Goal: Transaction & Acquisition: Book appointment/travel/reservation

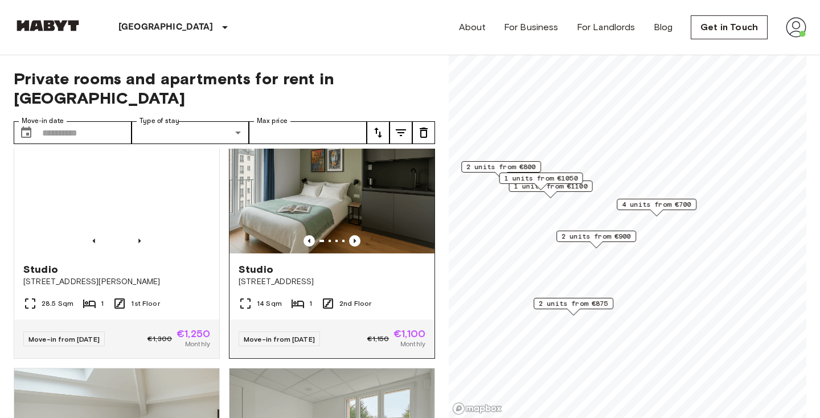
scroll to position [549, 0]
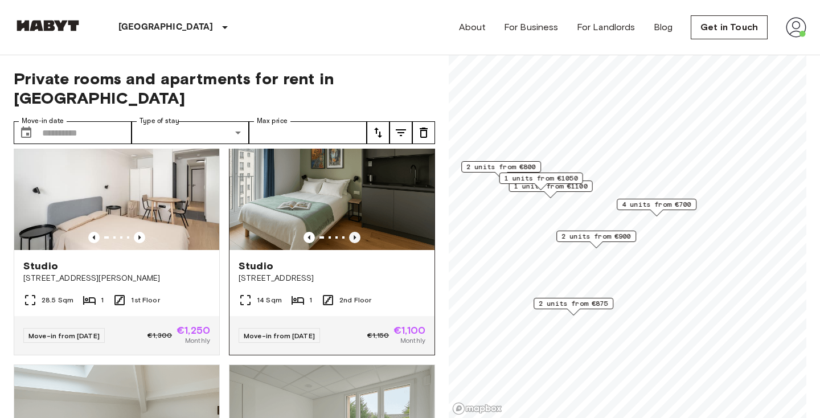
click at [353, 232] on icon "Previous image" at bounding box center [354, 237] width 11 height 11
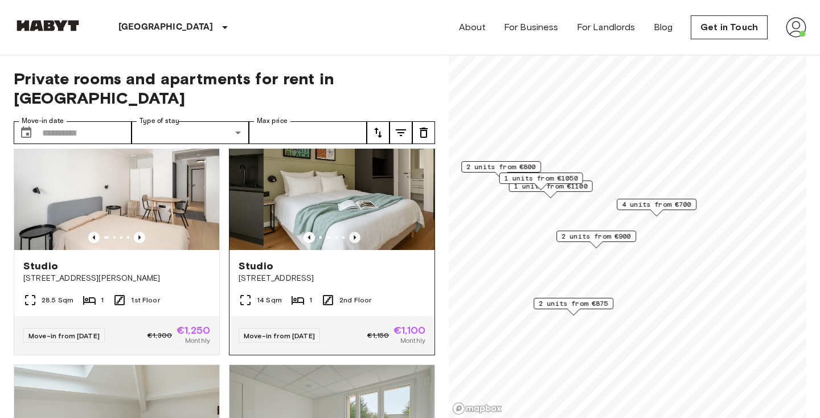
click at [353, 232] on icon "Previous image" at bounding box center [354, 237] width 11 height 11
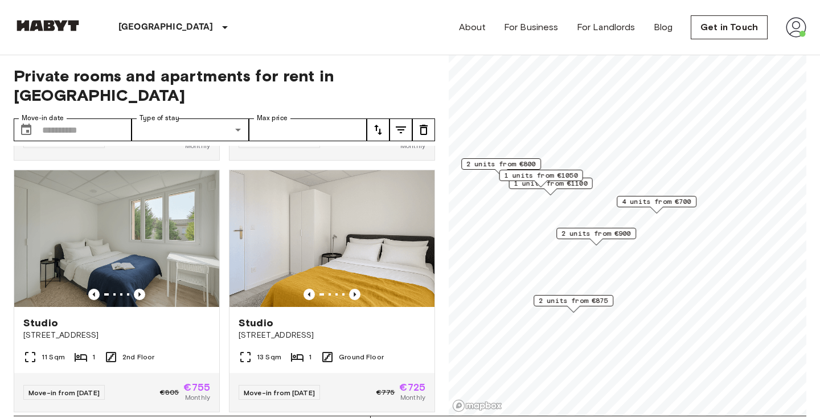
scroll to position [2, 0]
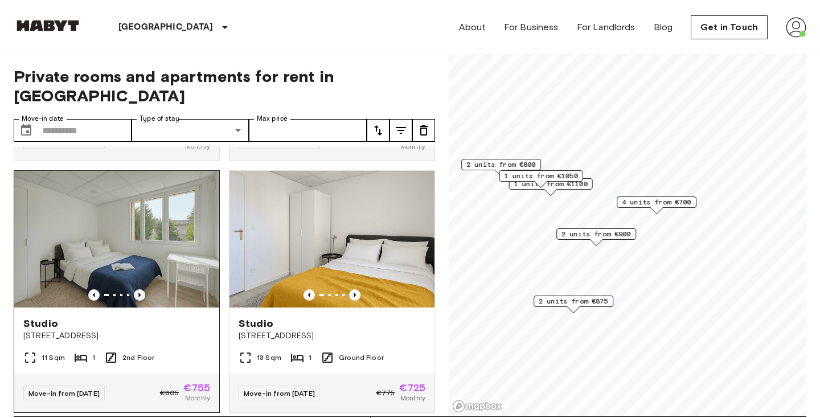
click at [141, 289] on icon "Previous image" at bounding box center [139, 294] width 11 height 11
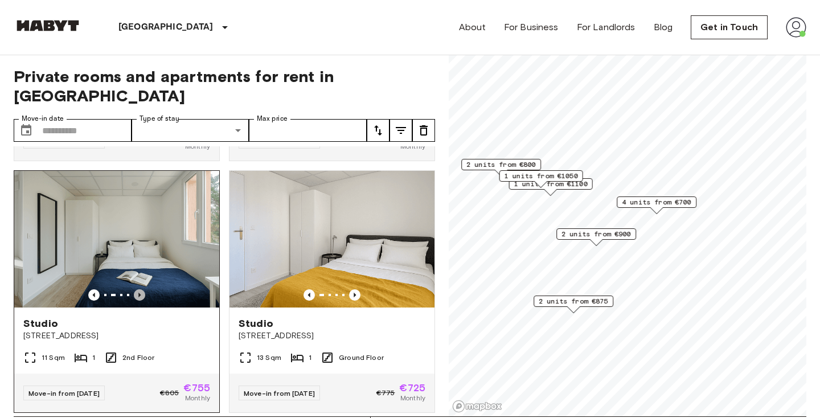
click at [141, 289] on icon "Previous image" at bounding box center [139, 294] width 11 height 11
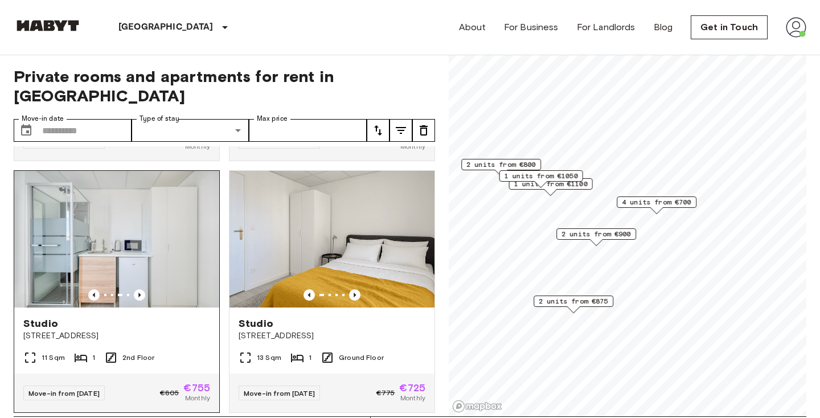
click at [116, 208] on img at bounding box center [116, 239] width 205 height 137
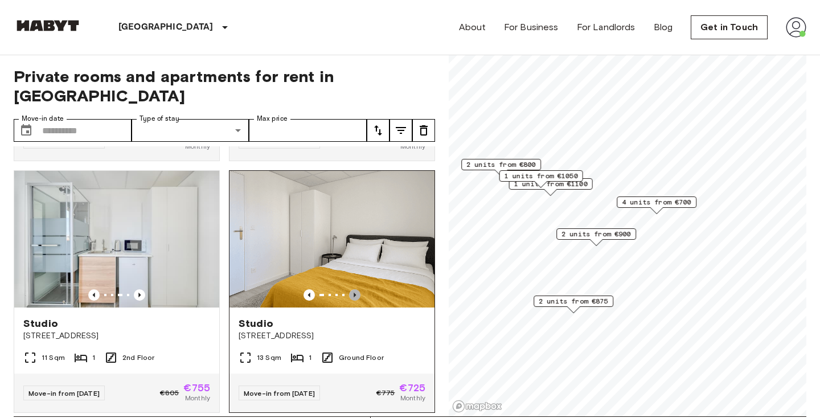
click at [356, 289] on icon "Previous image" at bounding box center [354, 294] width 11 height 11
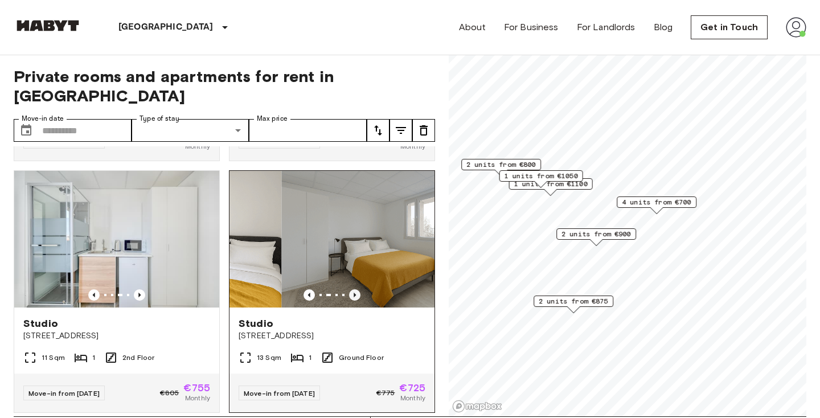
click at [356, 289] on icon "Previous image" at bounding box center [354, 294] width 11 height 11
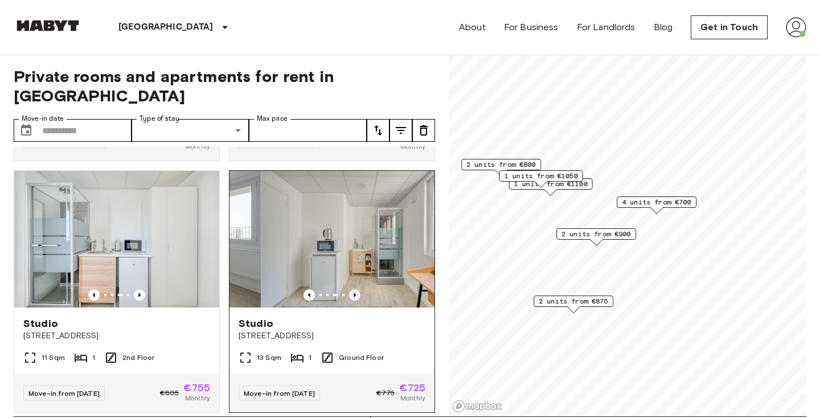
click at [356, 289] on icon "Previous image" at bounding box center [354, 294] width 11 height 11
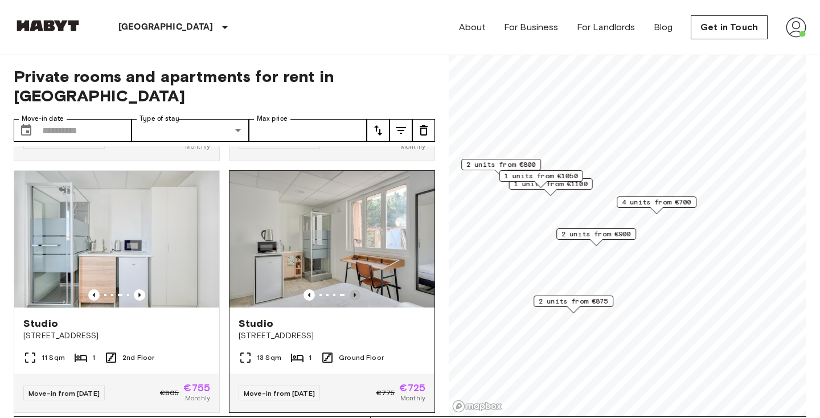
click at [356, 289] on icon "Previous image" at bounding box center [354, 294] width 11 height 11
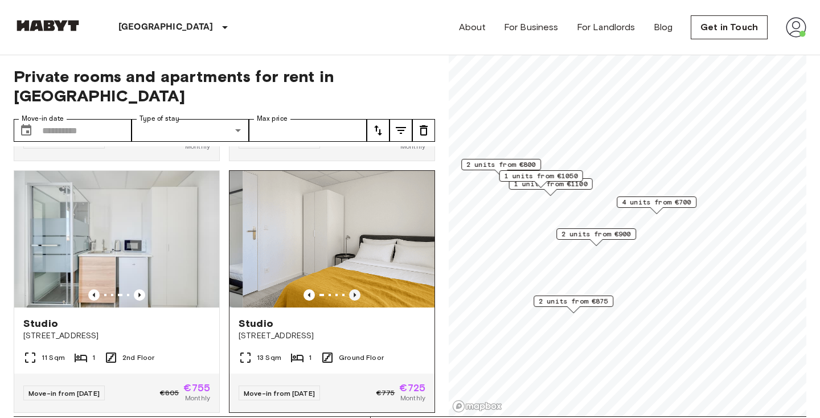
click at [356, 289] on icon "Previous image" at bounding box center [354, 294] width 11 height 11
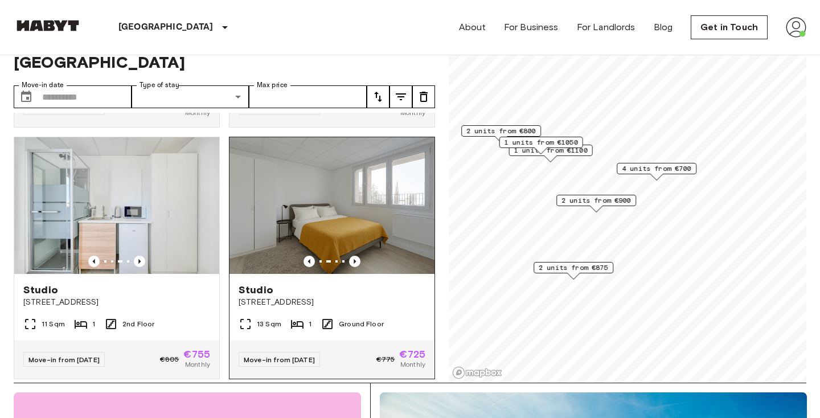
scroll to position [0, 0]
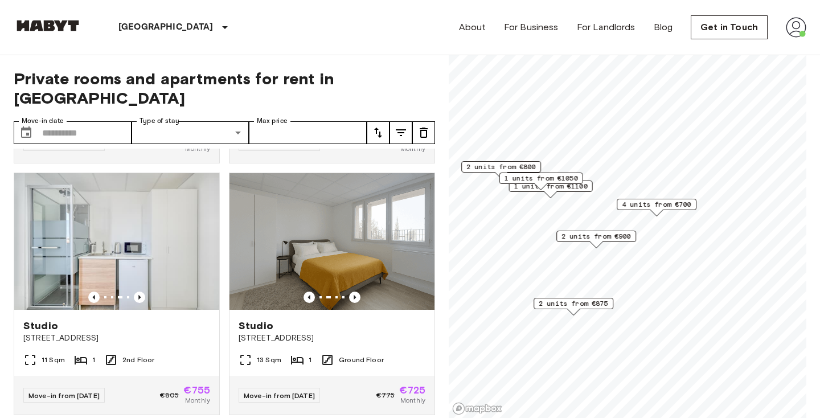
click at [598, 303] on span "2 units from €875" at bounding box center [574, 304] width 70 height 10
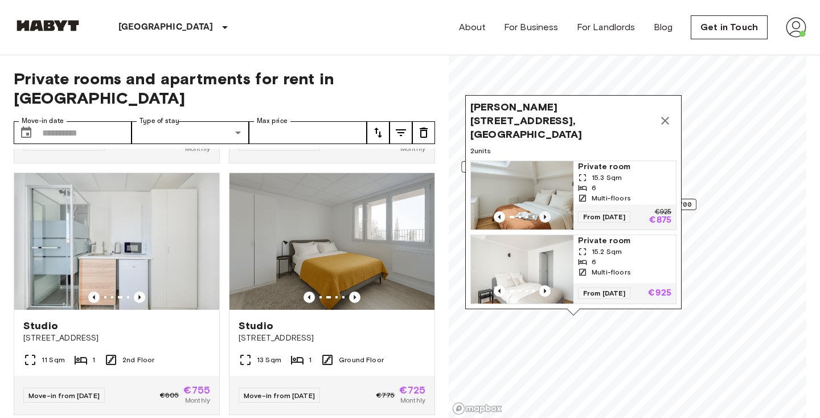
click at [547, 218] on icon "Previous image" at bounding box center [545, 216] width 11 height 11
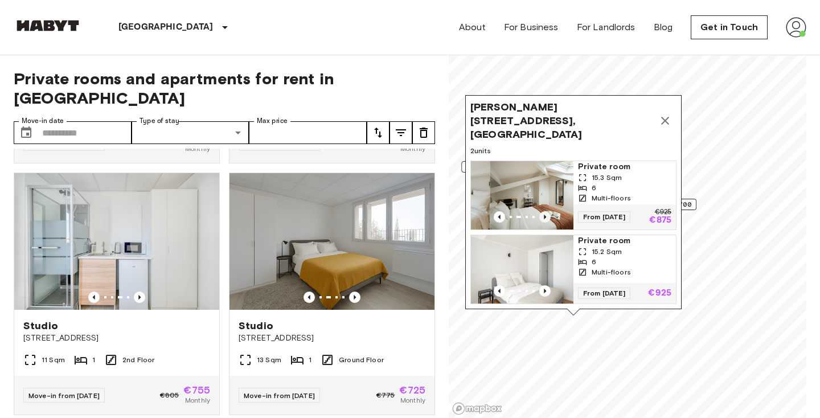
click at [547, 218] on icon "Previous image" at bounding box center [545, 216] width 11 height 11
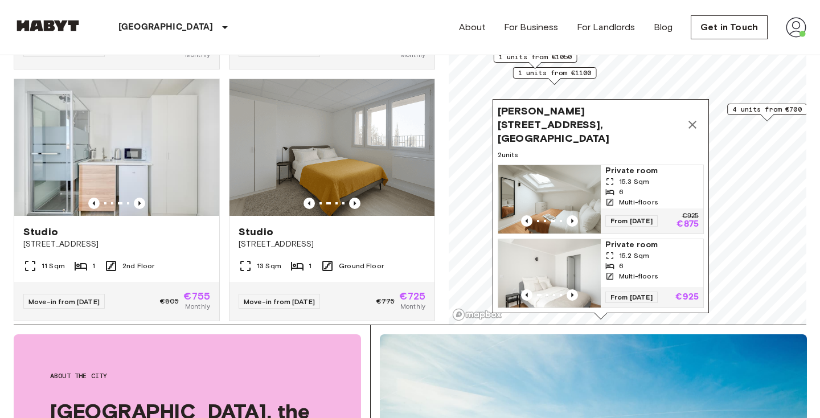
scroll to position [108, 0]
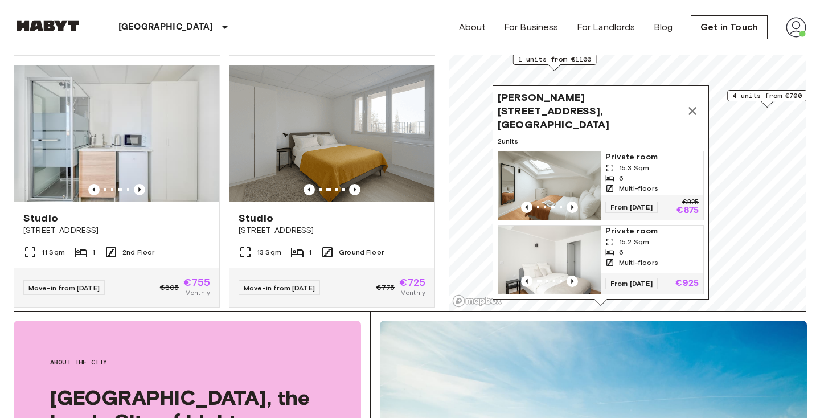
click at [654, 170] on div "15.3 Sqm" at bounding box center [652, 168] width 93 height 10
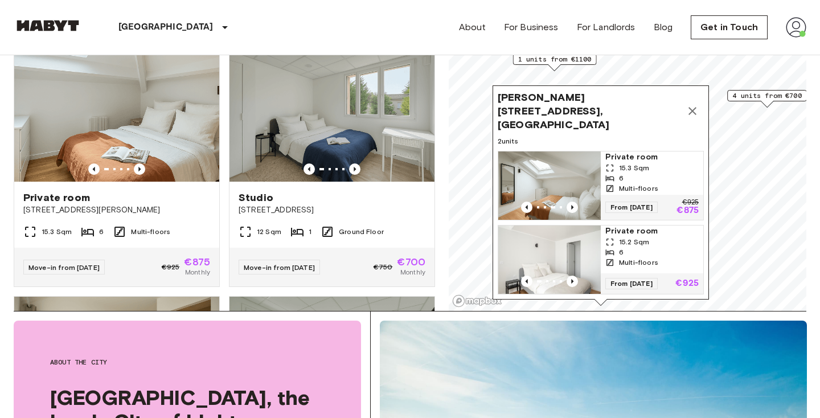
scroll to position [668, 0]
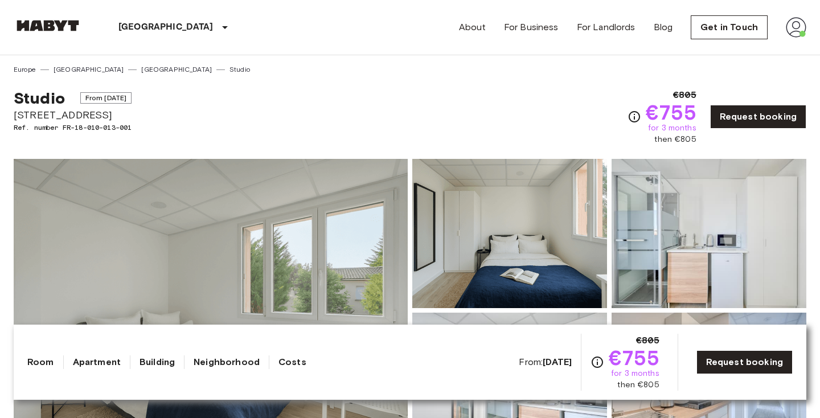
click at [712, 263] on img at bounding box center [709, 233] width 195 height 149
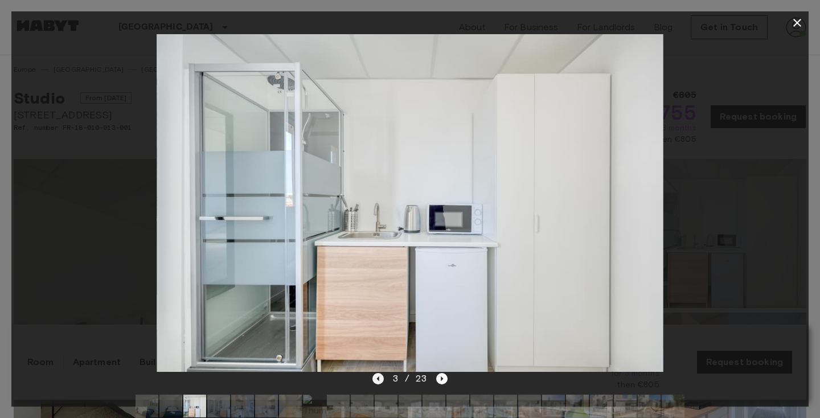
click at [379, 377] on icon "Previous image" at bounding box center [378, 378] width 11 height 11
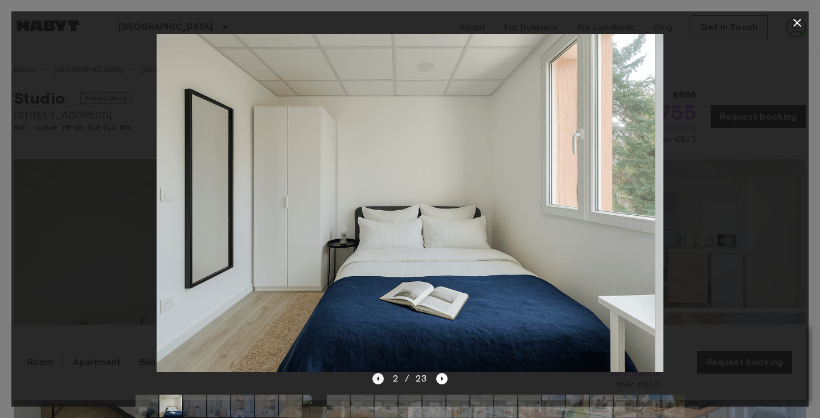
click at [379, 377] on icon "Previous image" at bounding box center [378, 379] width 2 height 5
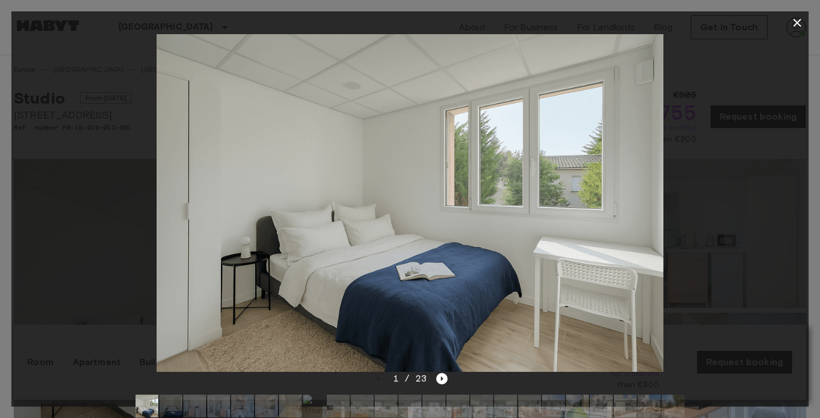
click at [448, 377] on div "1 / 23" at bounding box center [410, 399] width 798 height 55
click at [443, 377] on icon "Next image" at bounding box center [441, 378] width 11 height 11
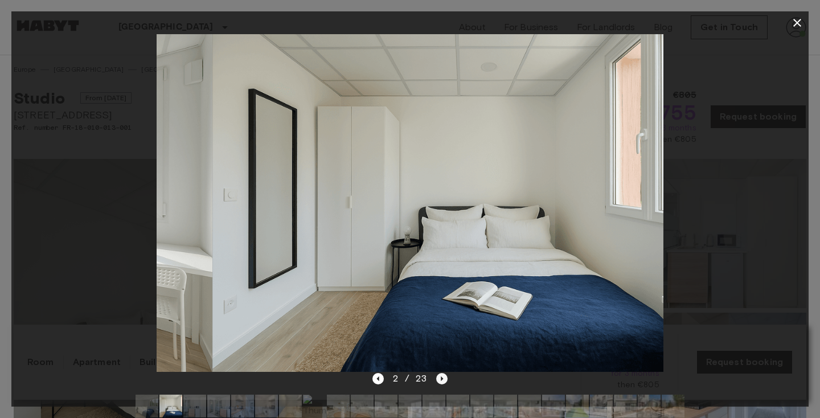
click at [443, 377] on icon "Next image" at bounding box center [441, 378] width 11 height 11
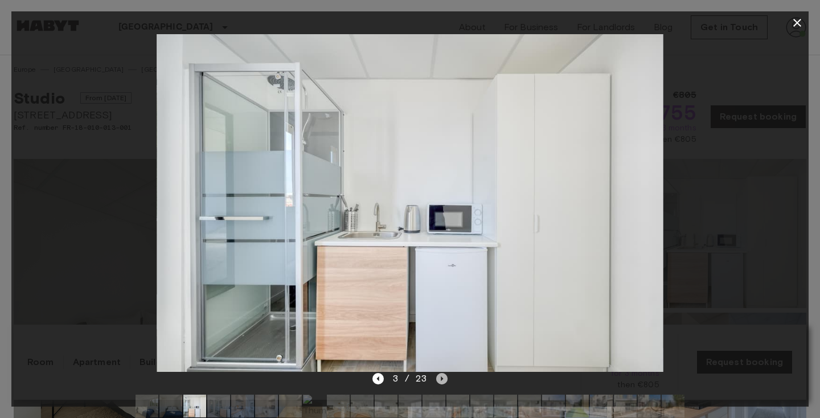
click at [444, 379] on icon "Next image" at bounding box center [441, 378] width 11 height 11
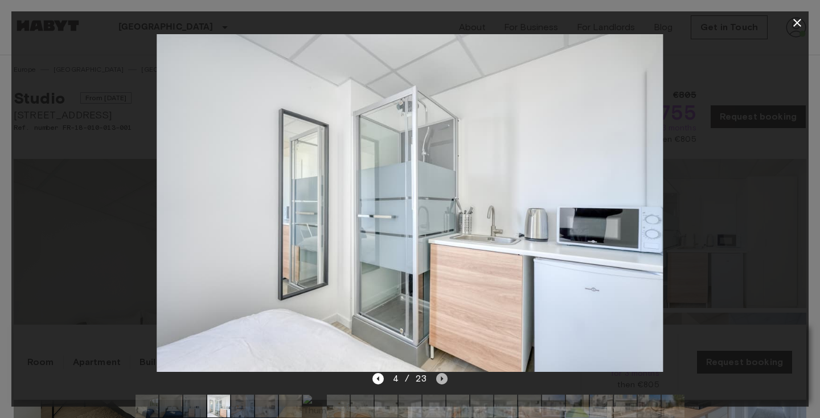
click at [443, 379] on icon "Next image" at bounding box center [441, 378] width 11 height 11
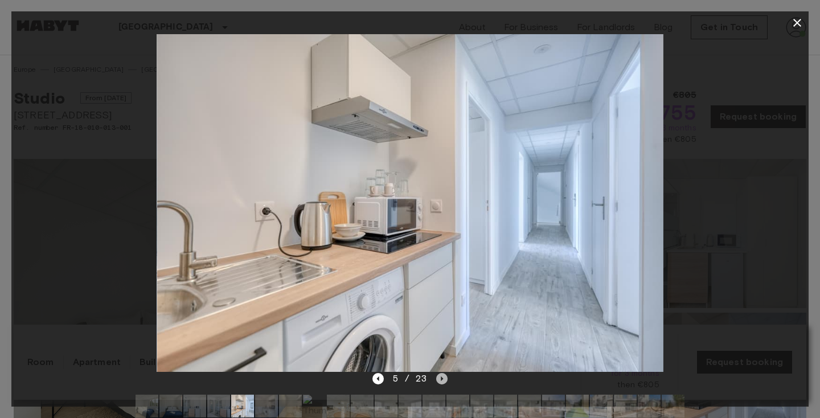
click at [443, 379] on icon "Next image" at bounding box center [441, 378] width 11 height 11
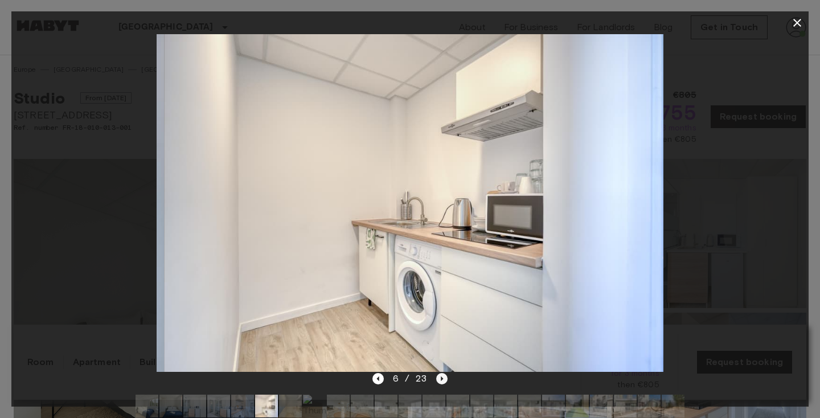
click at [443, 379] on icon "Next image" at bounding box center [441, 378] width 11 height 11
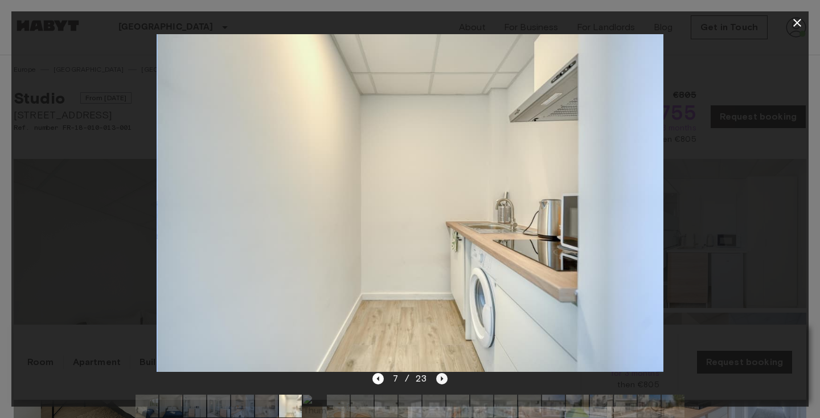
click at [443, 379] on icon "Next image" at bounding box center [441, 378] width 11 height 11
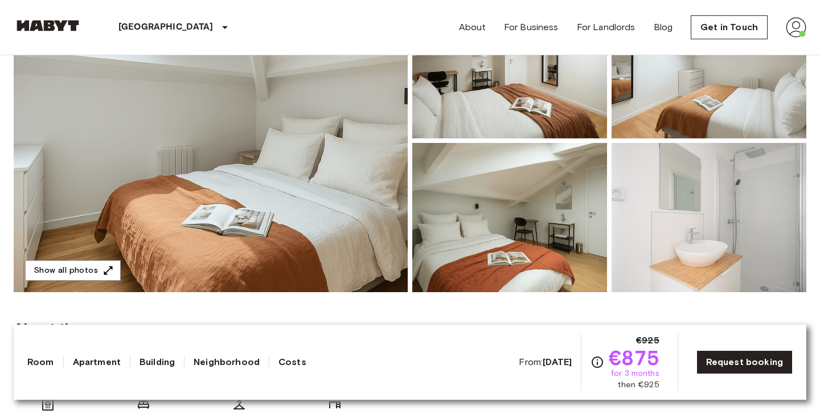
scroll to position [173, 0]
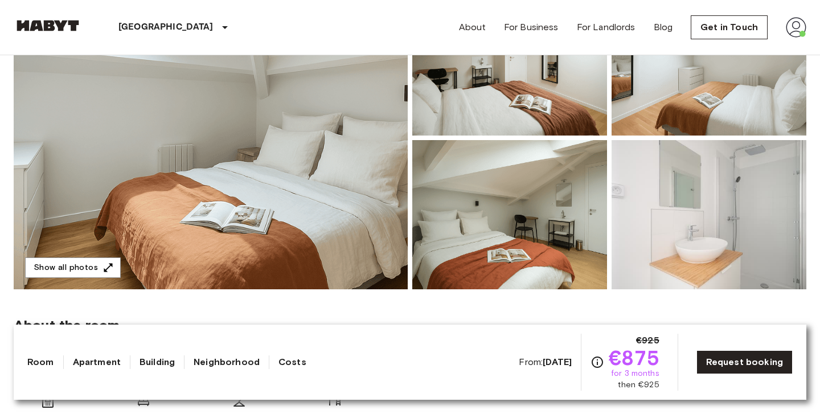
click at [565, 249] on img at bounding box center [510, 214] width 195 height 149
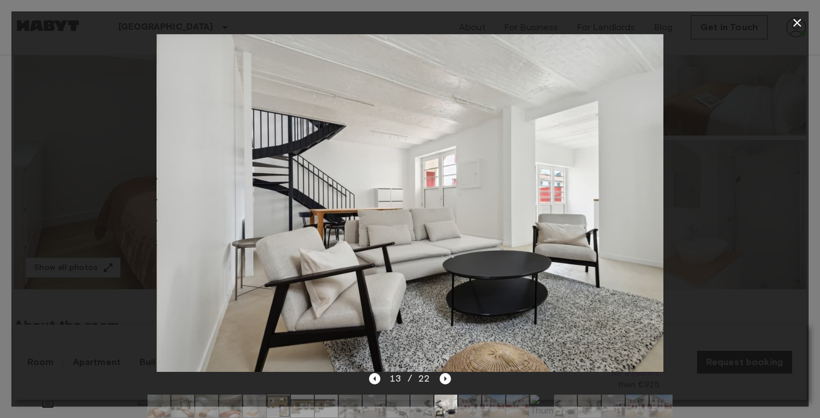
click at [789, 24] on button "button" at bounding box center [797, 22] width 23 height 23
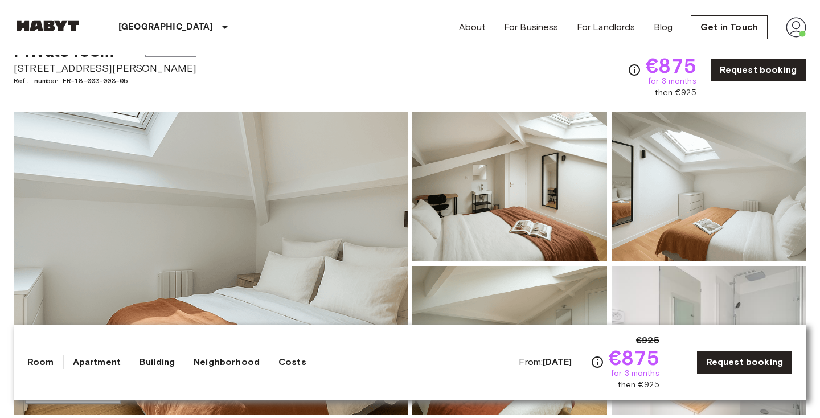
scroll to position [0, 0]
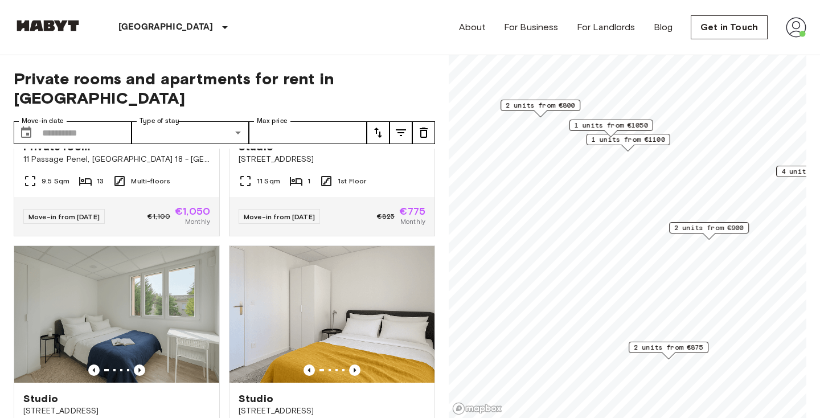
scroll to position [1244, 0]
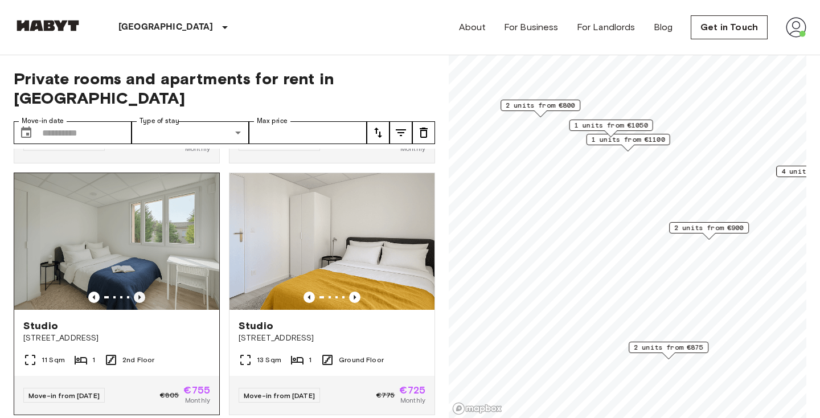
click at [141, 292] on icon "Previous image" at bounding box center [139, 297] width 11 height 11
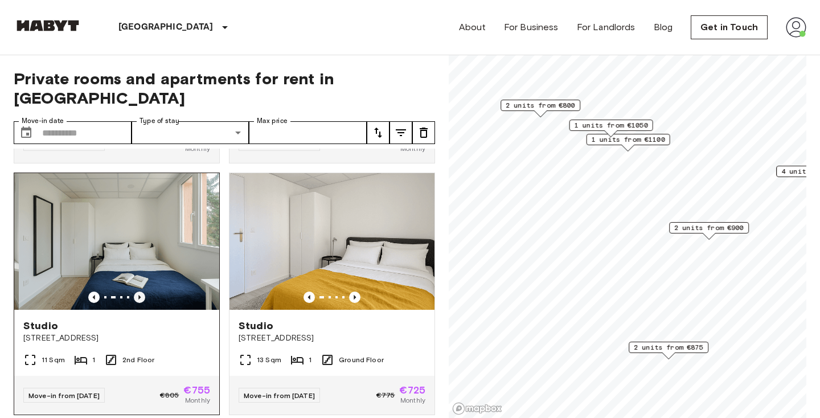
click at [141, 292] on icon "Previous image" at bounding box center [139, 297] width 11 height 11
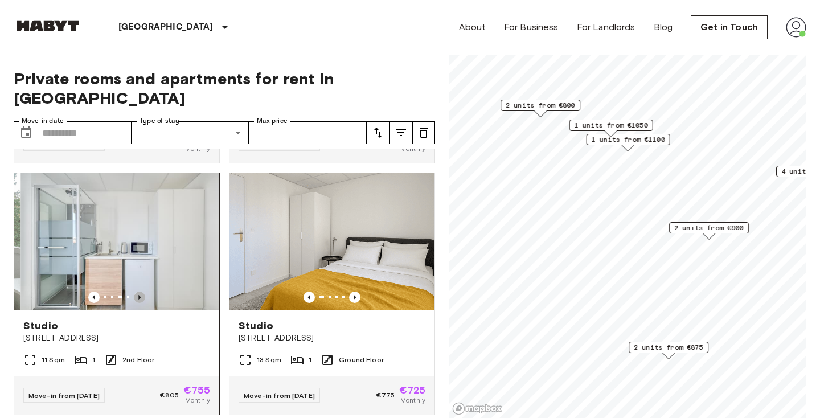
click at [141, 292] on icon "Previous image" at bounding box center [139, 297] width 11 height 11
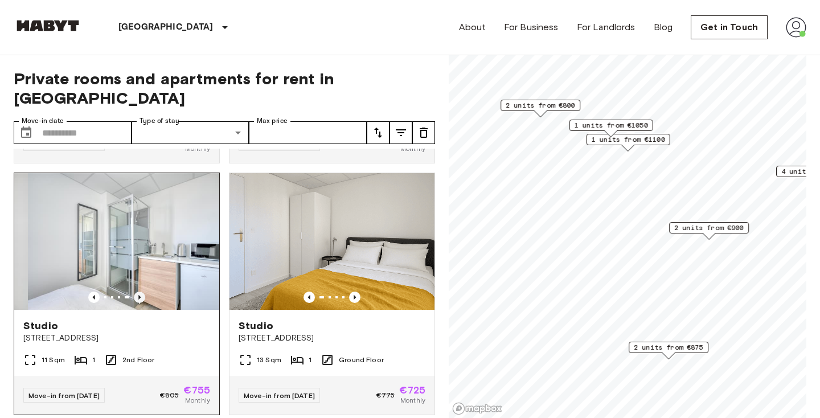
click at [141, 292] on icon "Previous image" at bounding box center [139, 297] width 11 height 11
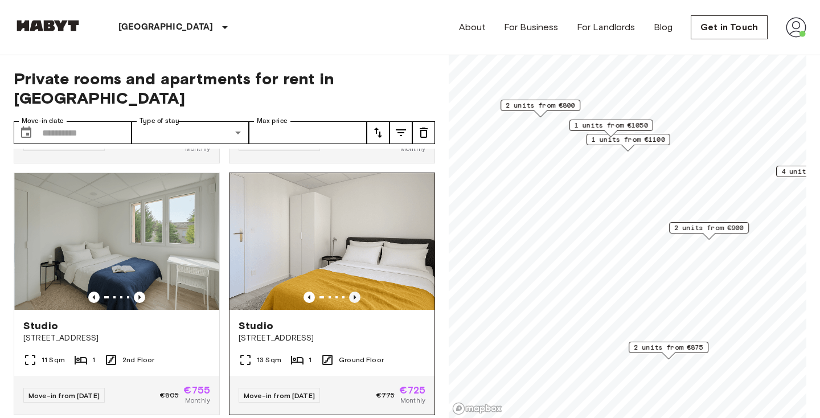
click at [356, 292] on icon "Previous image" at bounding box center [354, 297] width 11 height 11
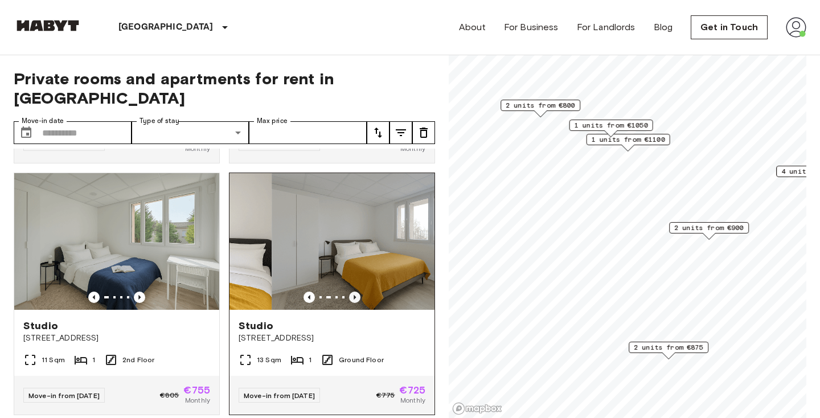
click at [356, 292] on icon "Previous image" at bounding box center [354, 297] width 11 height 11
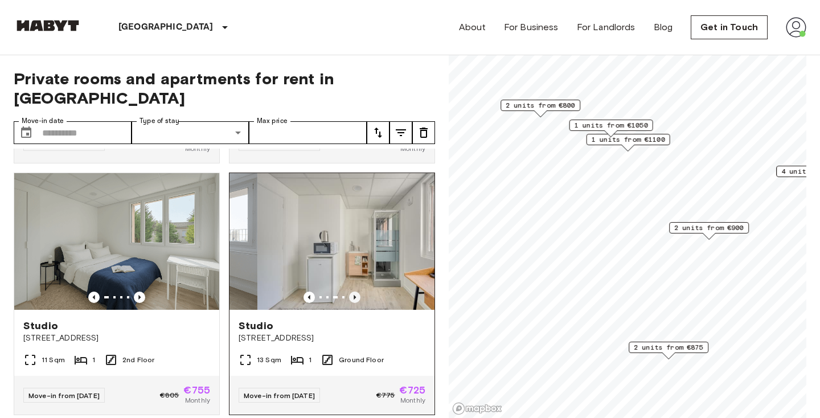
click at [356, 292] on icon "Previous image" at bounding box center [354, 297] width 11 height 11
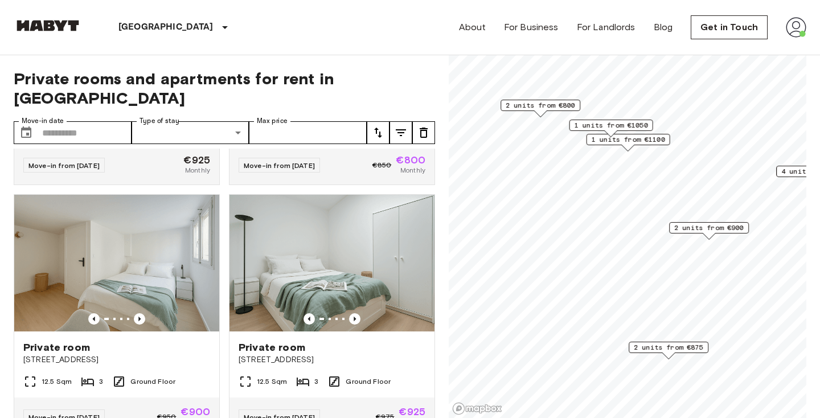
scroll to position [0, 0]
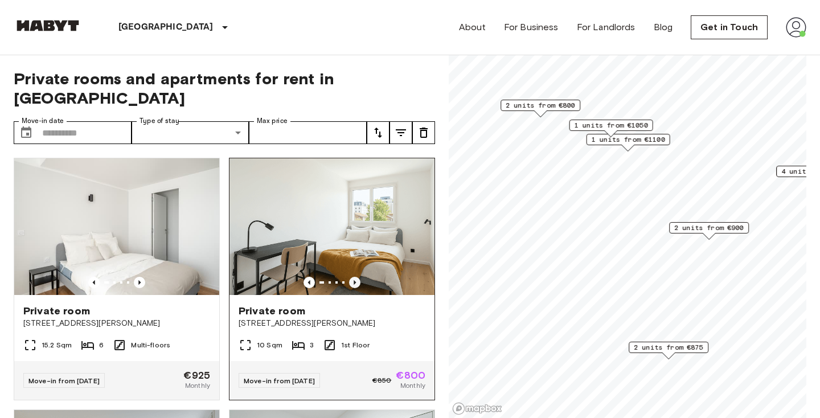
click at [354, 277] on icon "Previous image" at bounding box center [354, 282] width 11 height 11
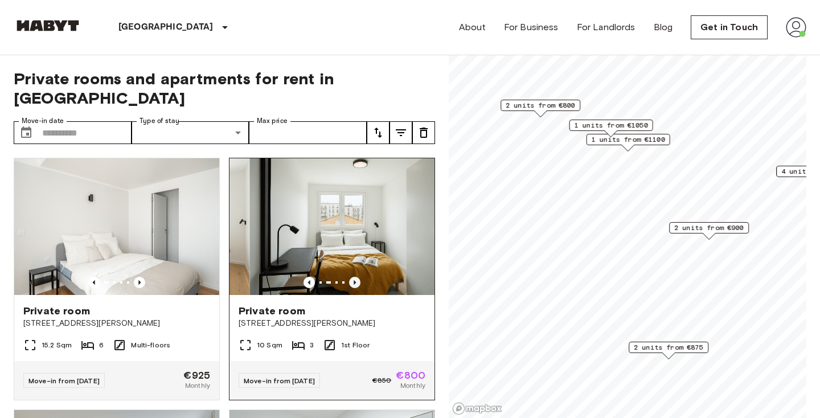
click at [356, 277] on icon "Previous image" at bounding box center [354, 282] width 11 height 11
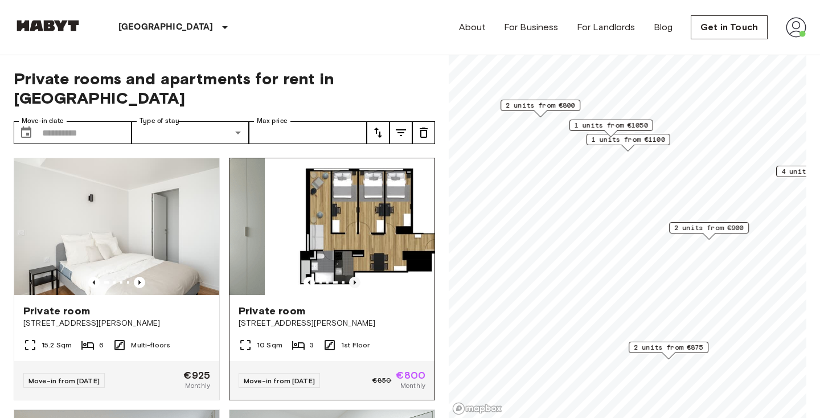
click at [356, 277] on icon "Previous image" at bounding box center [354, 282] width 11 height 11
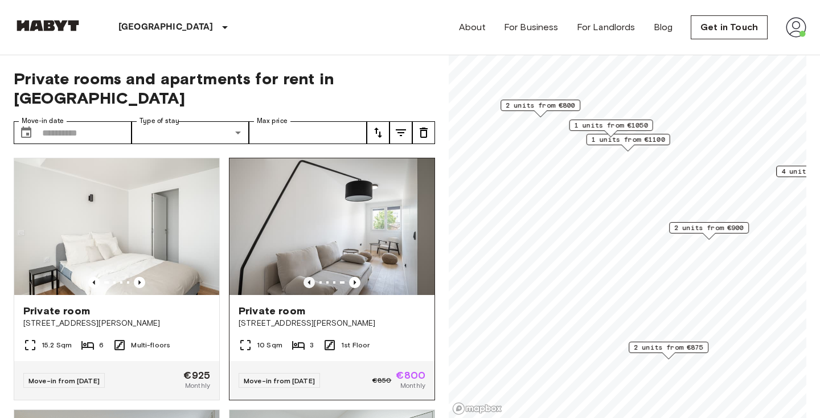
click at [308, 277] on icon "Previous image" at bounding box center [309, 282] width 11 height 11
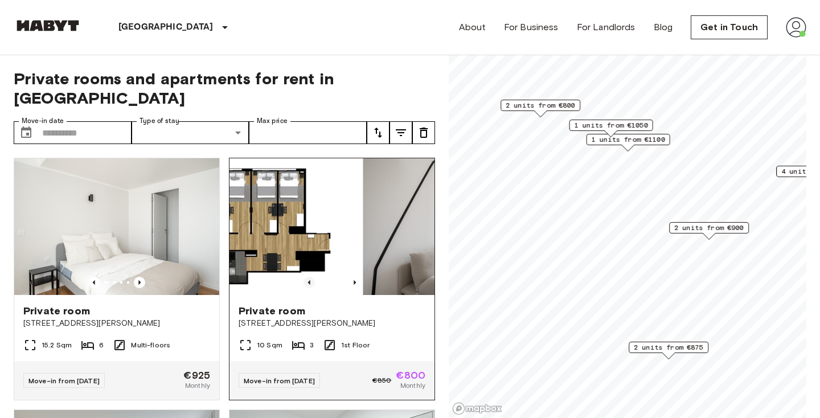
click at [308, 277] on icon "Previous image" at bounding box center [309, 282] width 11 height 11
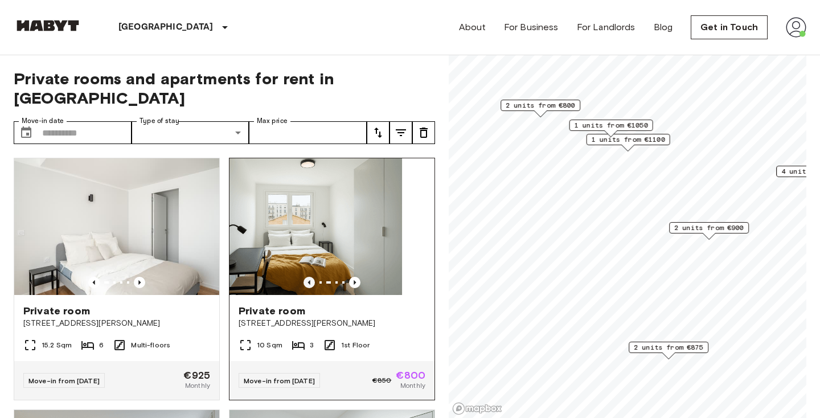
click at [308, 277] on icon "Previous image" at bounding box center [309, 282] width 11 height 11
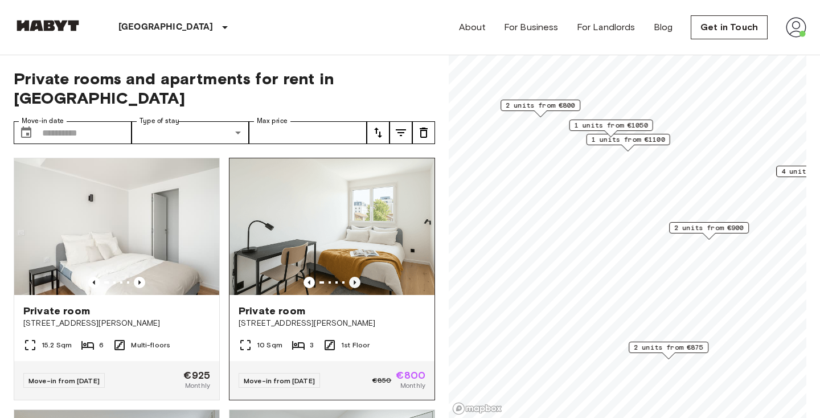
click at [356, 277] on icon "Previous image" at bounding box center [354, 282] width 11 height 11
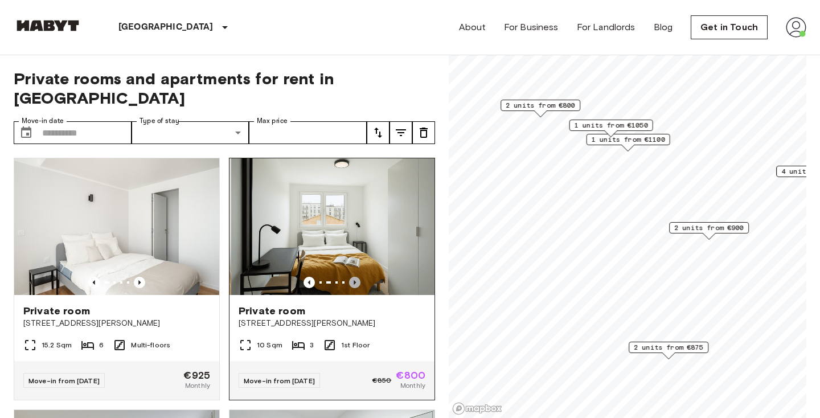
click at [356, 277] on icon "Previous image" at bounding box center [354, 282] width 11 height 11
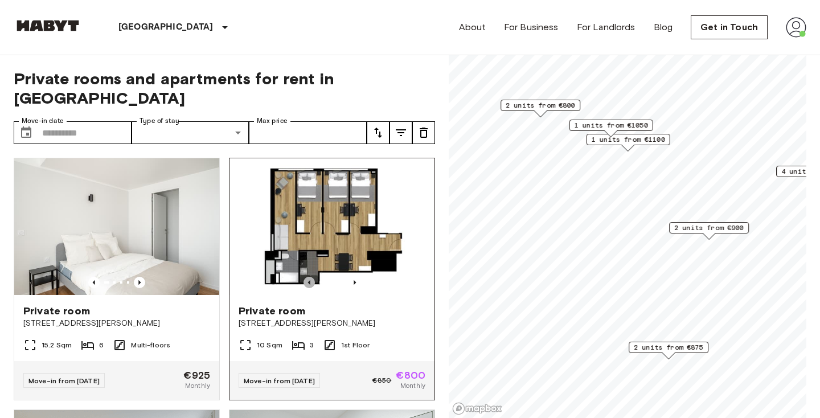
click at [307, 277] on icon "Previous image" at bounding box center [309, 282] width 11 height 11
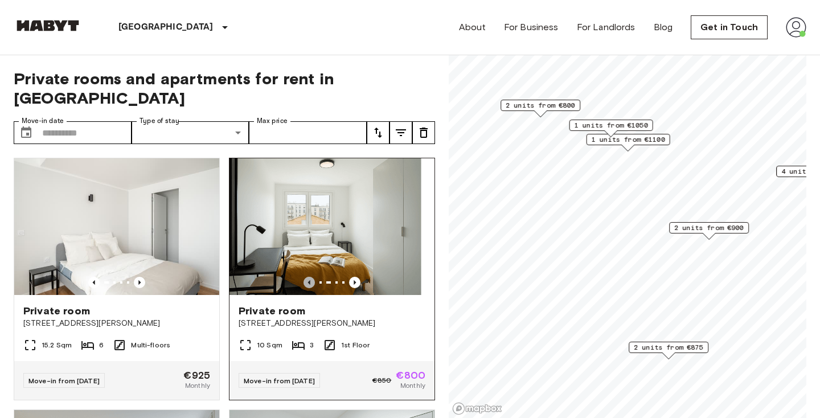
click at [307, 277] on icon "Previous image" at bounding box center [309, 282] width 11 height 11
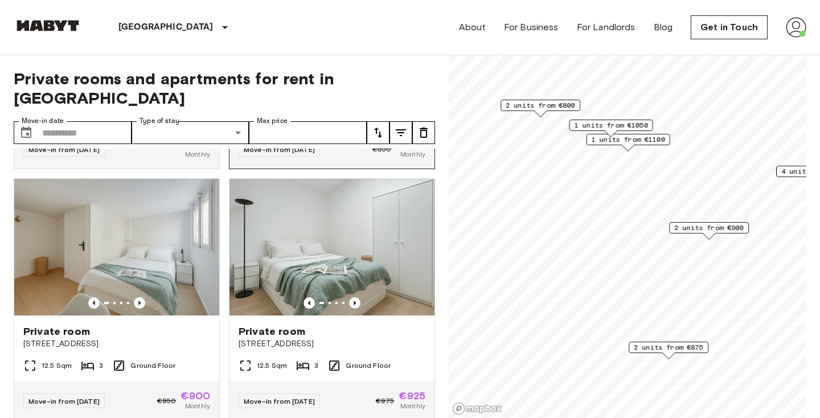
scroll to position [231, 0]
